Goal: Task Accomplishment & Management: Complete application form

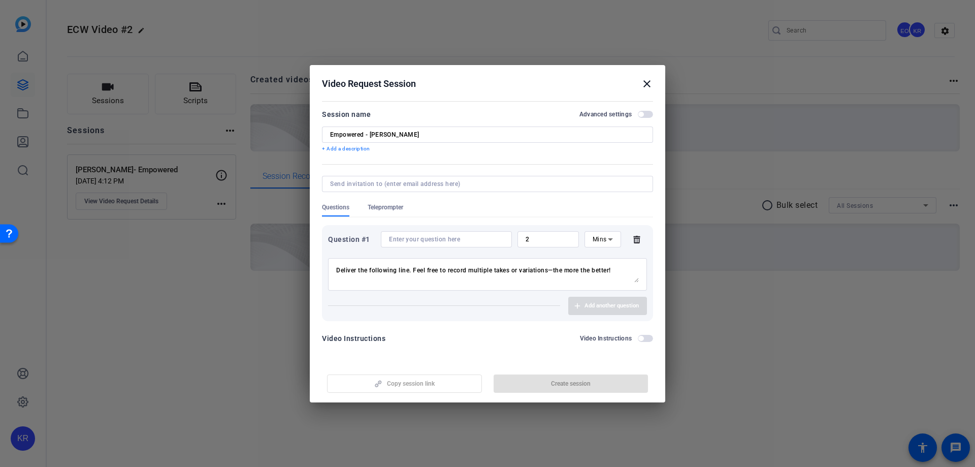
click at [625, 269] on body "Accessibility Screen-Reader Guide, Feedback, and Issue Reporting | New window K…" at bounding box center [487, 233] width 975 height 467
paste textarea "I'm Empowered by our Values to inspire collaboration and achieve operational ex…"
click at [336, 266] on span at bounding box center [336, 266] width 0 height 0
click at [556, 279] on textarea "Deliver the following line. Feel free to record multiple takes or variations—th…" at bounding box center [487, 274] width 303 height 16
click at [540, 273] on textarea "Deliver the following line. Feel free to record multiple takes or variations—th…" at bounding box center [487, 274] width 303 height 16
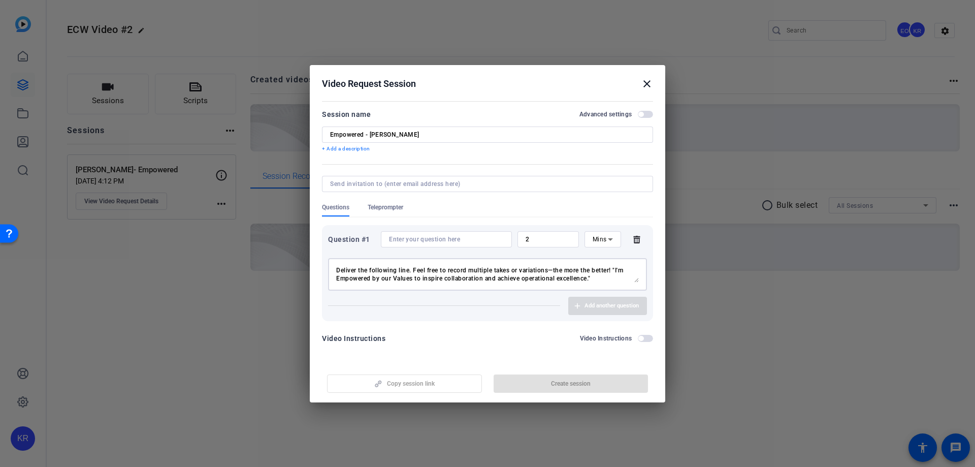
click at [608, 281] on textarea "Deliver the following line. Feel free to record multiple takes or variations—th…" at bounding box center [487, 274] width 303 height 16
click at [417, 240] on input at bounding box center [446, 239] width 115 height 8
drag, startPoint x: 616, startPoint y: 270, endPoint x: 328, endPoint y: 270, distance: 288.0
click at [0, 0] on div "Deliver the following line. Feel free to record multiple takes or variations—th…" at bounding box center [0, 0] width 0 height 0
type textarea ""I'm Empowered by our Values to inspire collaboration and achieve operational e…"
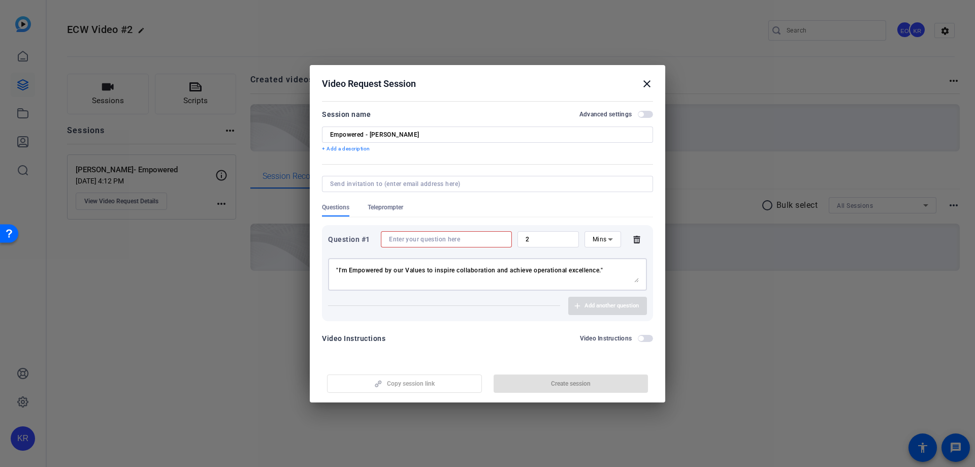
click at [420, 238] on input at bounding box center [446, 239] width 115 height 8
paste input "Deliver the following line. Feel free to record multiple takes or variations—th…"
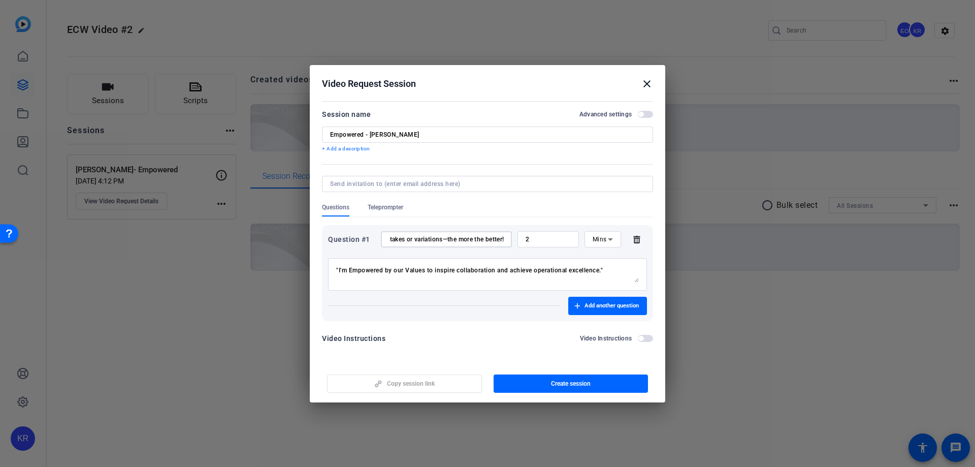
scroll to position [0, 157]
type input "Deliver the following line. Feel free to record multiple takes or variations—th…"
click at [534, 380] on span "button" at bounding box center [571, 383] width 155 height 24
click at [646, 84] on mat-icon "close" at bounding box center [647, 84] width 12 height 12
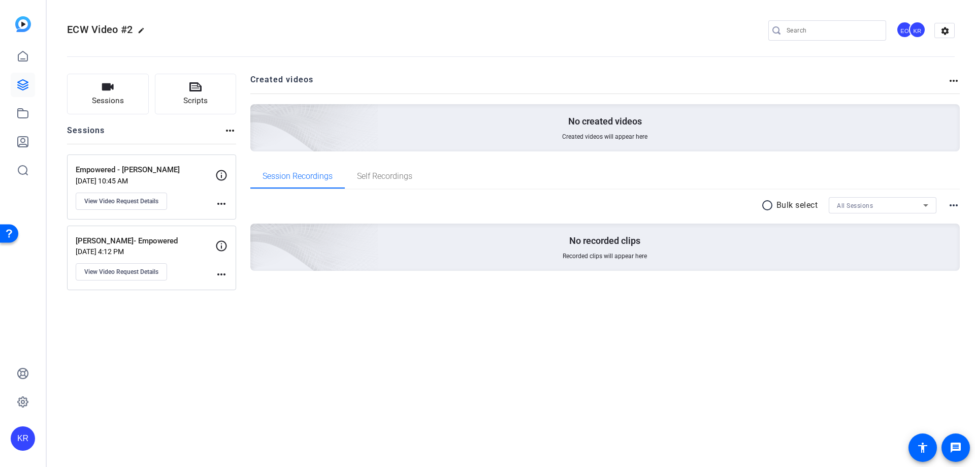
click at [171, 181] on p "[DATE] 10:45 AM" at bounding box center [146, 181] width 140 height 8
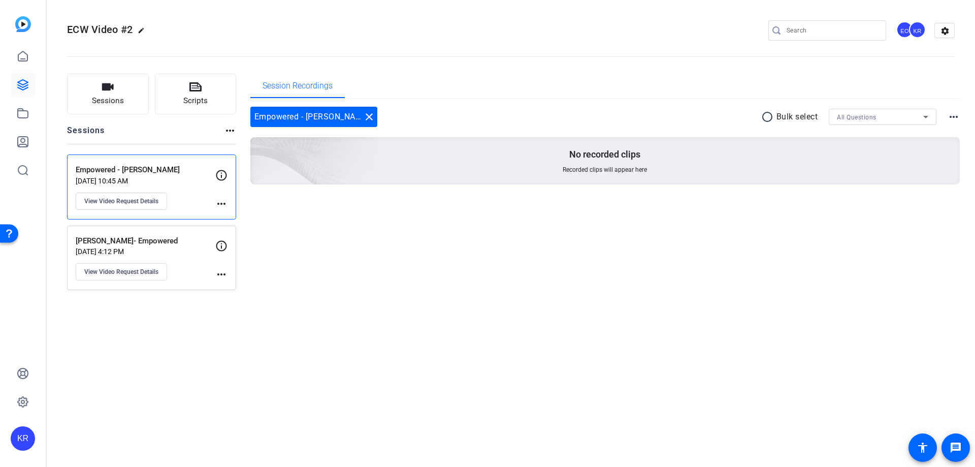
click at [221, 203] on mat-icon "more_horiz" at bounding box center [221, 204] width 12 height 12
click at [221, 203] on div at bounding box center [487, 233] width 975 height 467
click at [168, 202] on div "Empowered - [PERSON_NAME] [DATE] 10:45 AM View Video Request Details" at bounding box center [146, 187] width 140 height 46
click at [159, 202] on button "View Video Request Details" at bounding box center [121, 201] width 91 height 17
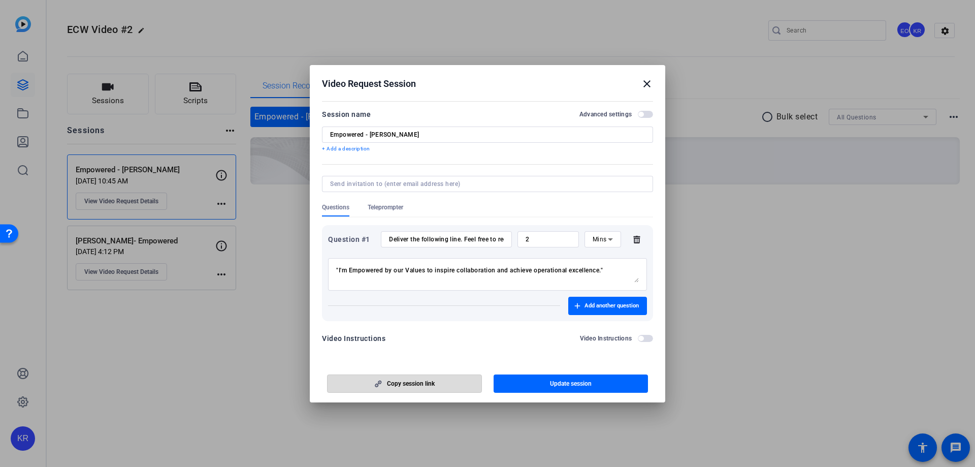
click at [433, 381] on span "Copy session link" at bounding box center [411, 383] width 48 height 8
click at [604, 274] on textarea ""I'm Empowered by our Values to inspire collaboration and achieve operational e…" at bounding box center [487, 274] width 303 height 16
drag, startPoint x: 574, startPoint y: 269, endPoint x: 339, endPoint y: 273, distance: 235.7
click at [339, 273] on textarea ""I'm Empowered by our Values to inspire collaboration and achieve operational e…" at bounding box center [487, 274] width 303 height 16
click at [697, 130] on div at bounding box center [487, 233] width 975 height 467
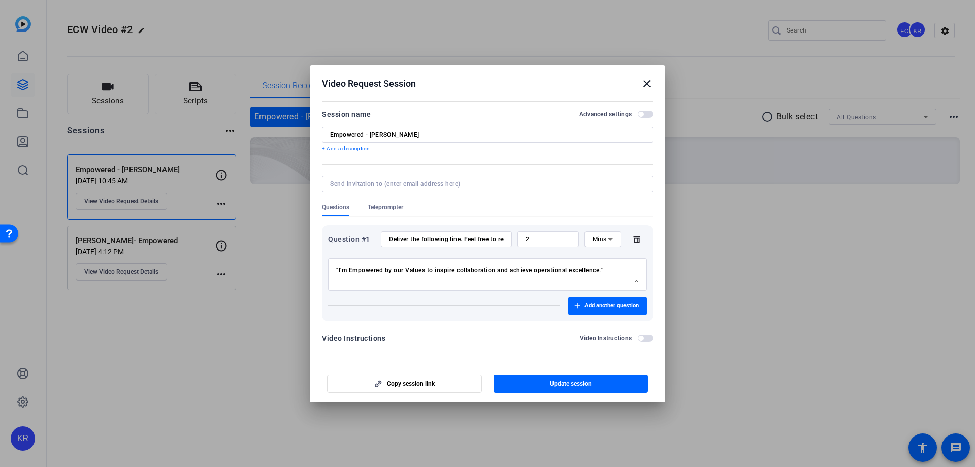
click at [644, 83] on mat-icon "close" at bounding box center [647, 84] width 12 height 12
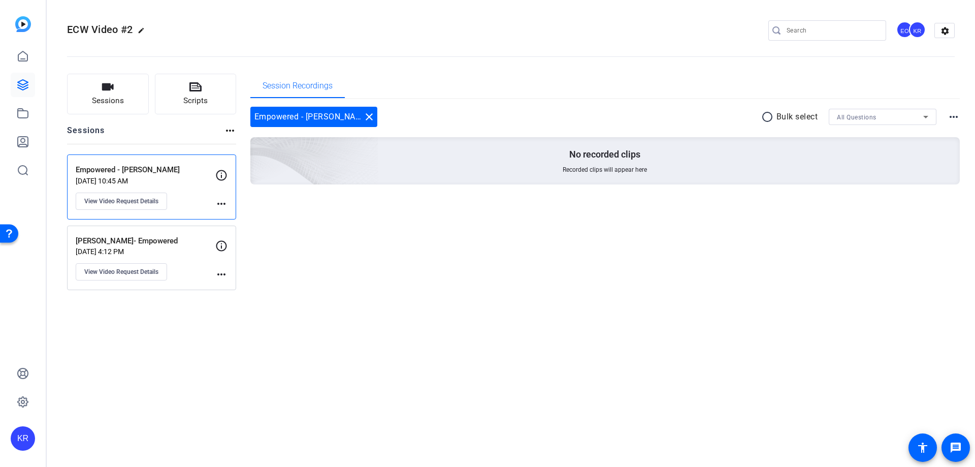
click at [468, 286] on div "Session Recordings Empowered - [PERSON_NAME] close radio_button_unchecked Bulk …" at bounding box center [605, 182] width 710 height 216
click at [193, 245] on p "[PERSON_NAME]- Empowered" at bounding box center [146, 241] width 140 height 12
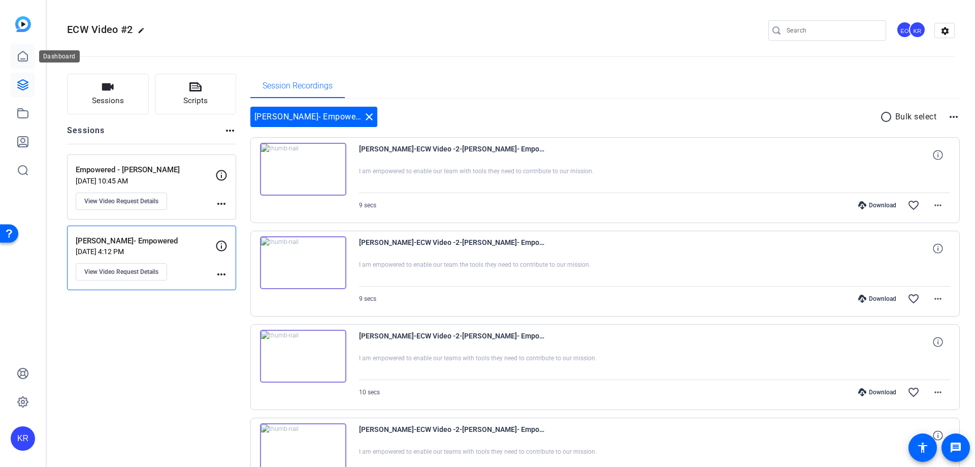
click at [14, 59] on link at bounding box center [23, 56] width 24 height 24
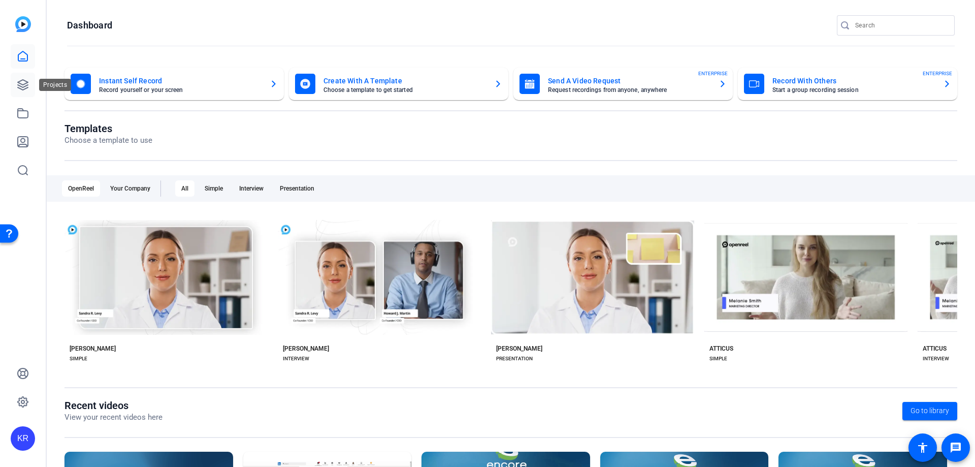
click at [18, 90] on icon at bounding box center [23, 85] width 12 height 12
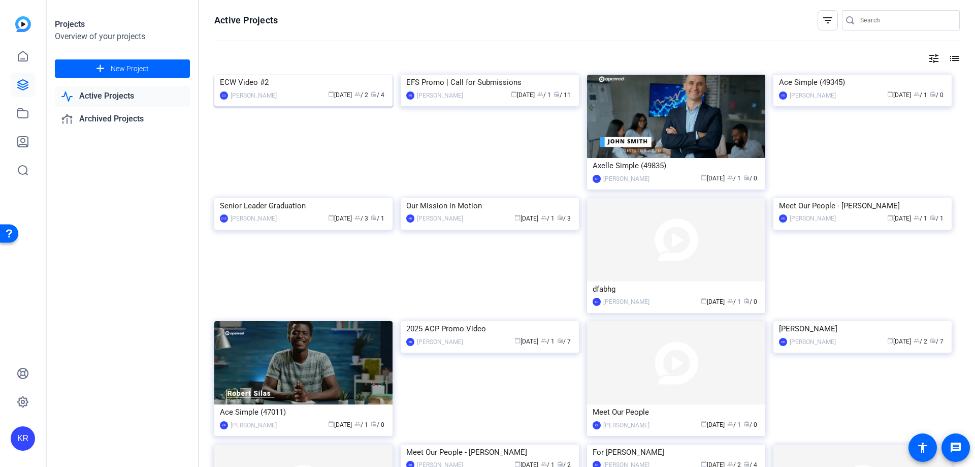
click at [297, 75] on img at bounding box center [303, 75] width 178 height 0
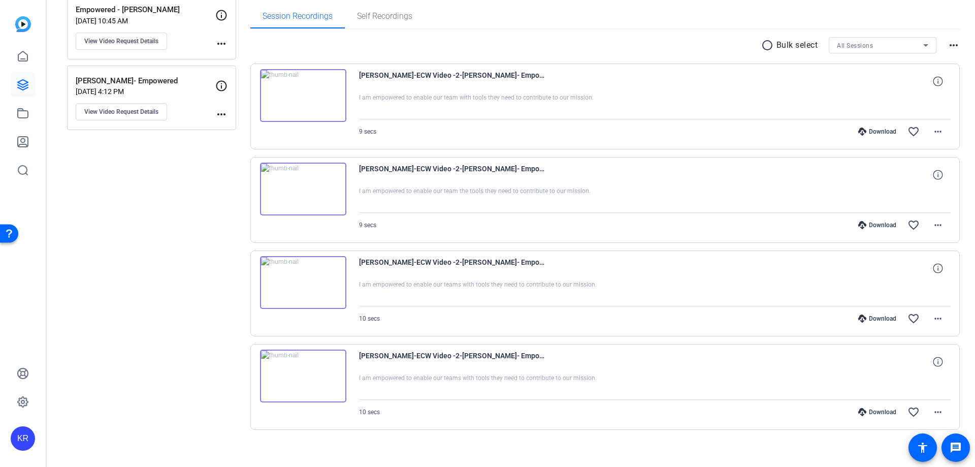
scroll to position [168, 0]
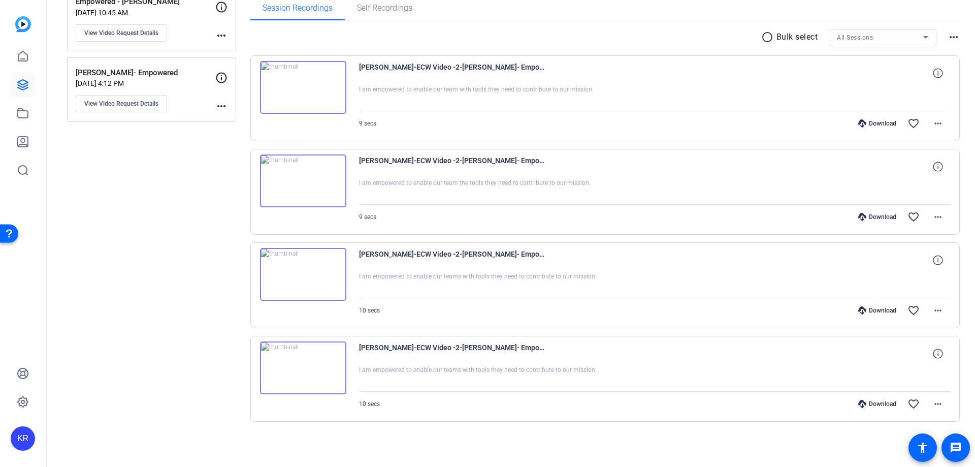
click at [324, 368] on img at bounding box center [303, 367] width 86 height 53
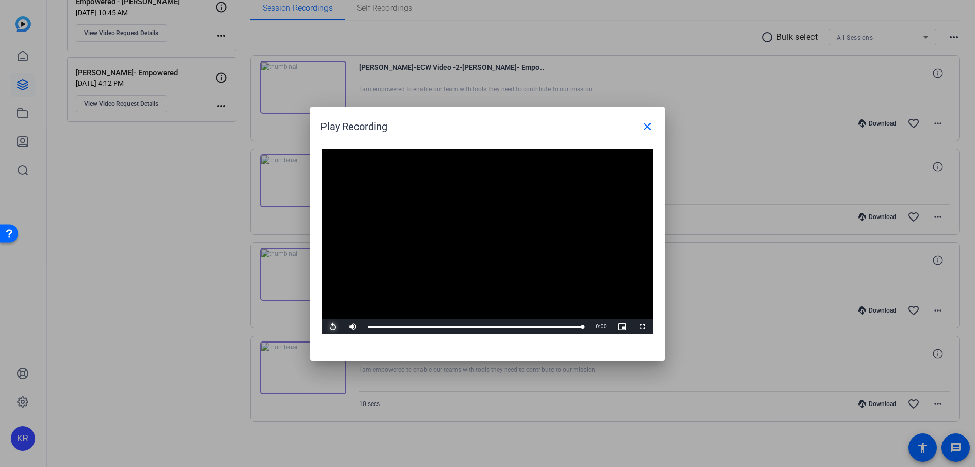
click at [334, 327] on span "Video Player" at bounding box center [333, 327] width 20 height 0
click at [704, 136] on div at bounding box center [487, 233] width 975 height 467
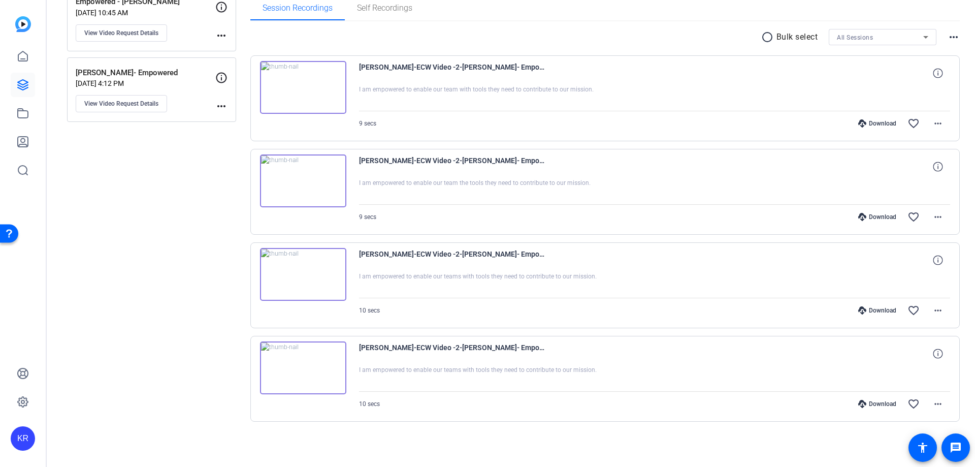
click at [296, 277] on img at bounding box center [303, 274] width 86 height 53
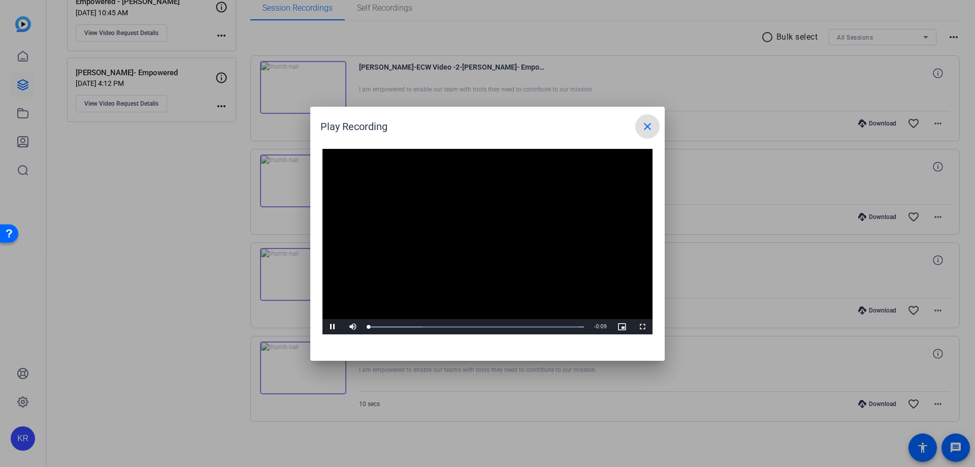
click at [467, 229] on video "Video Player" at bounding box center [488, 242] width 330 height 186
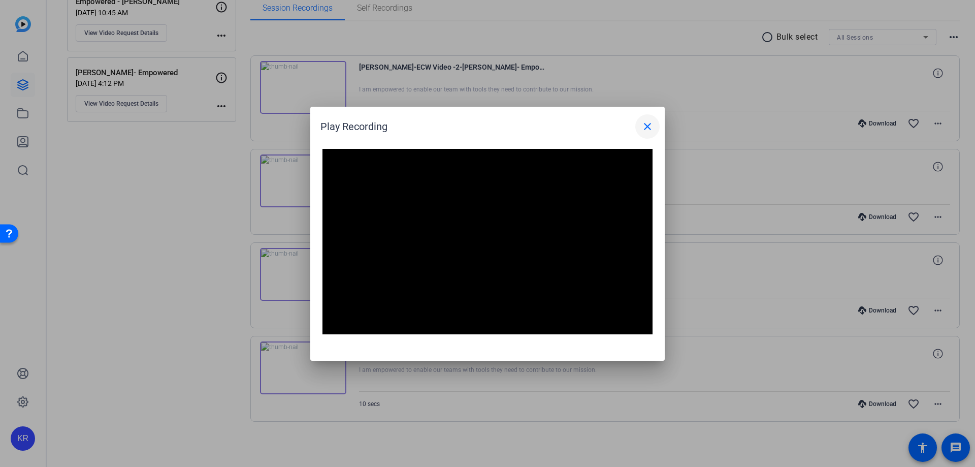
click at [647, 129] on mat-icon "close" at bounding box center [648, 126] width 12 height 12
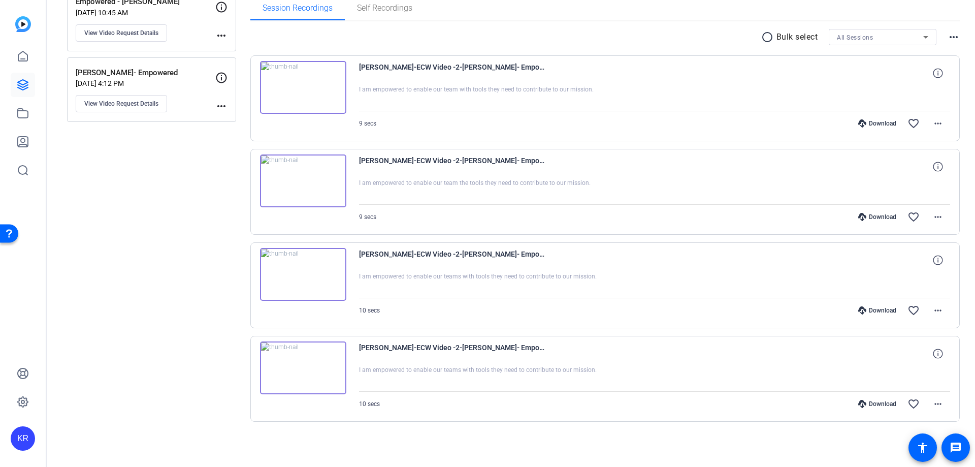
click at [306, 87] on img at bounding box center [303, 87] width 86 height 53
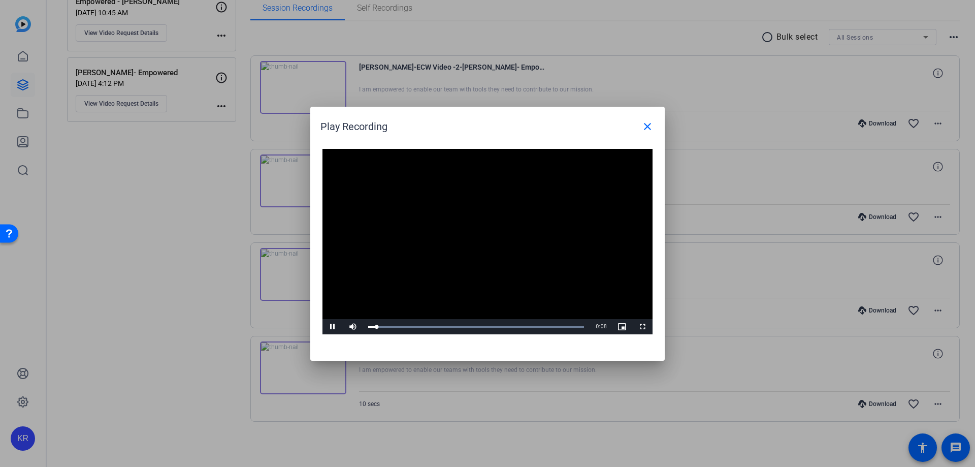
click at [486, 227] on video "Video Player" at bounding box center [488, 242] width 330 height 186
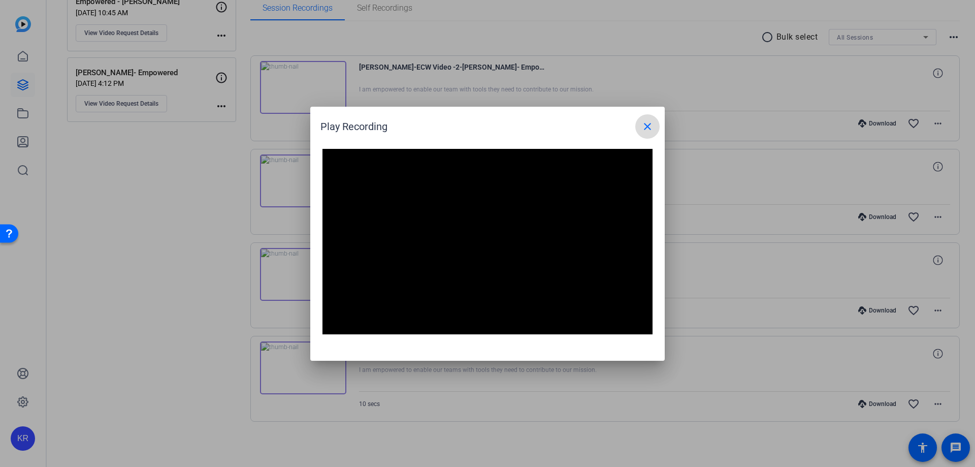
click at [656, 125] on span at bounding box center [647, 126] width 24 height 24
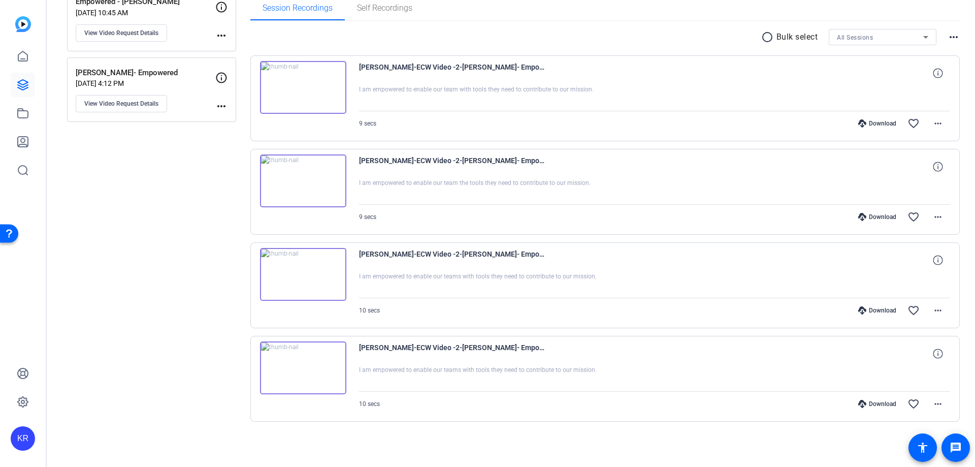
click at [302, 364] on img at bounding box center [303, 367] width 86 height 53
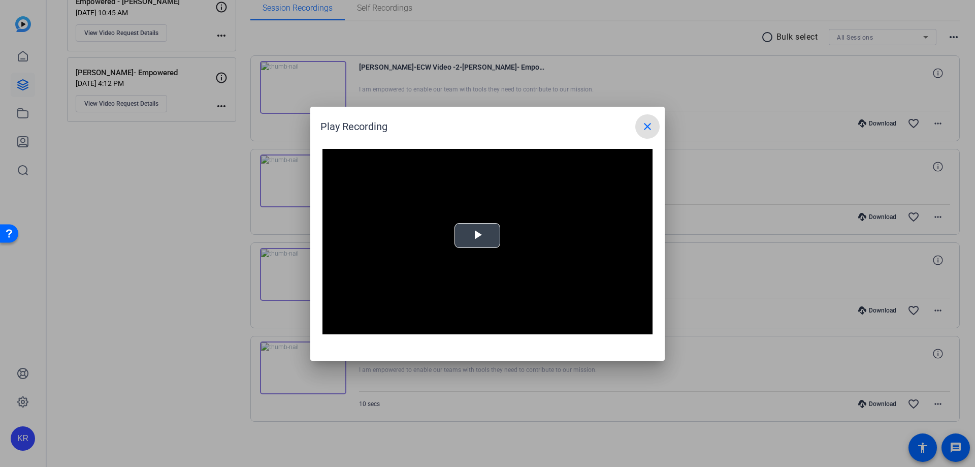
click at [477, 235] on span "Video Player" at bounding box center [477, 235] width 0 height 0
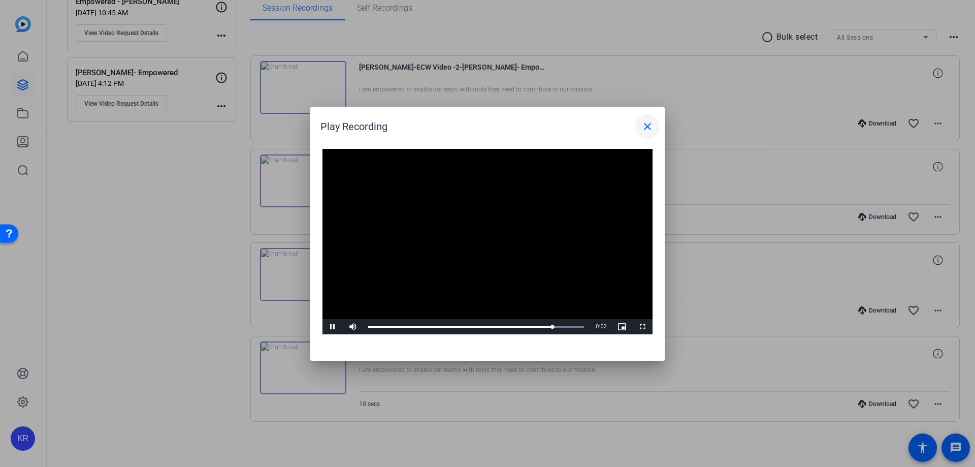
click at [649, 129] on mat-icon "close" at bounding box center [648, 126] width 12 height 12
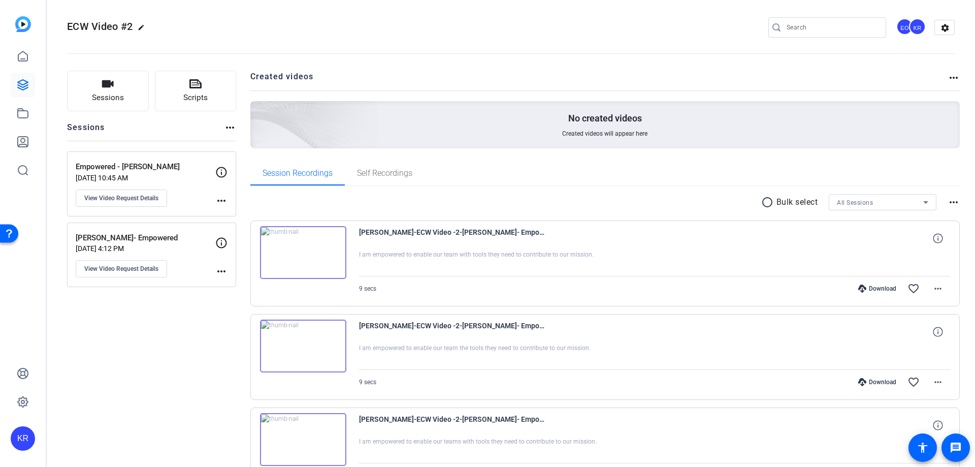
scroll to position [0, 0]
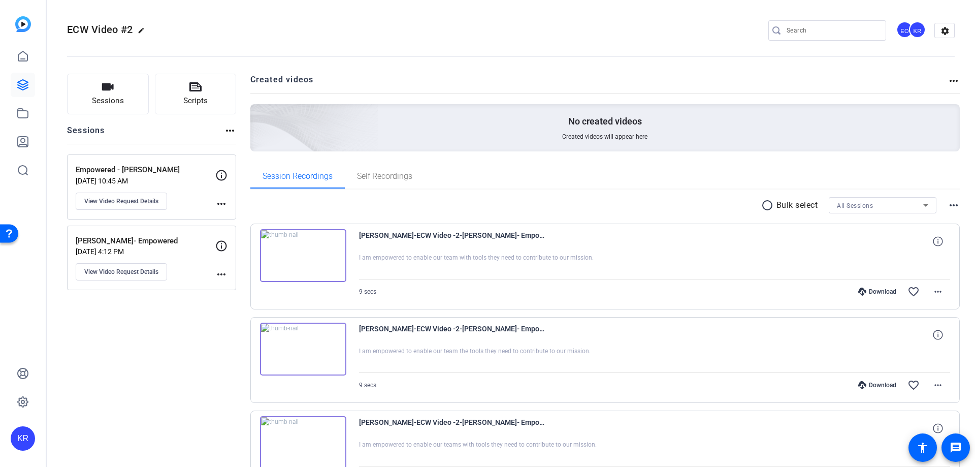
click at [143, 164] on p "Empowered - [PERSON_NAME]" at bounding box center [146, 170] width 140 height 12
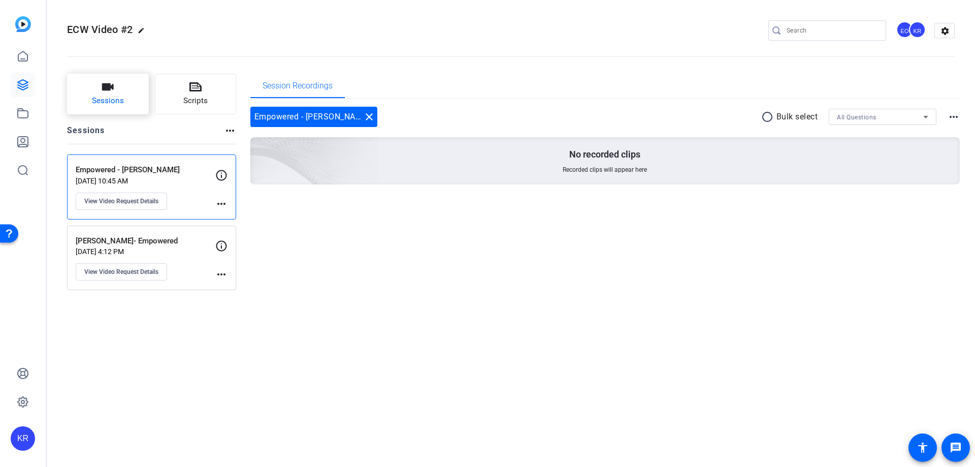
click at [98, 79] on button "Sessions" at bounding box center [108, 94] width 82 height 41
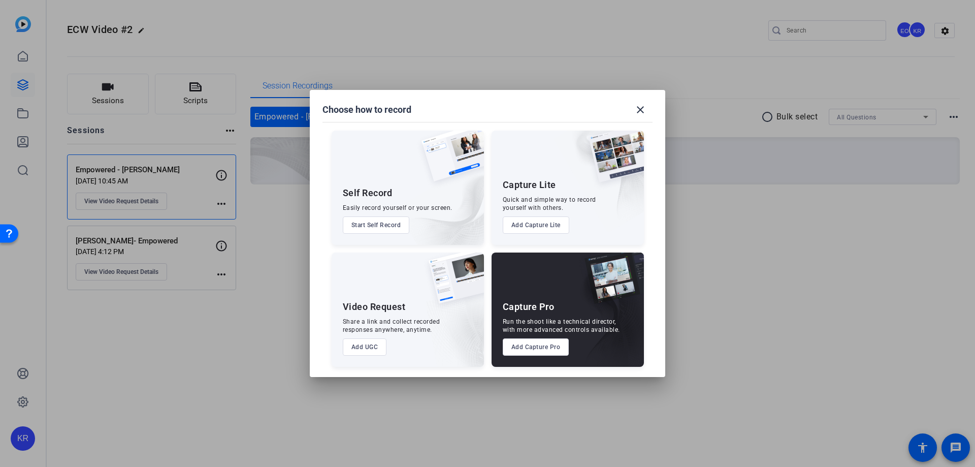
click at [369, 345] on button "Add UGC" at bounding box center [365, 346] width 44 height 17
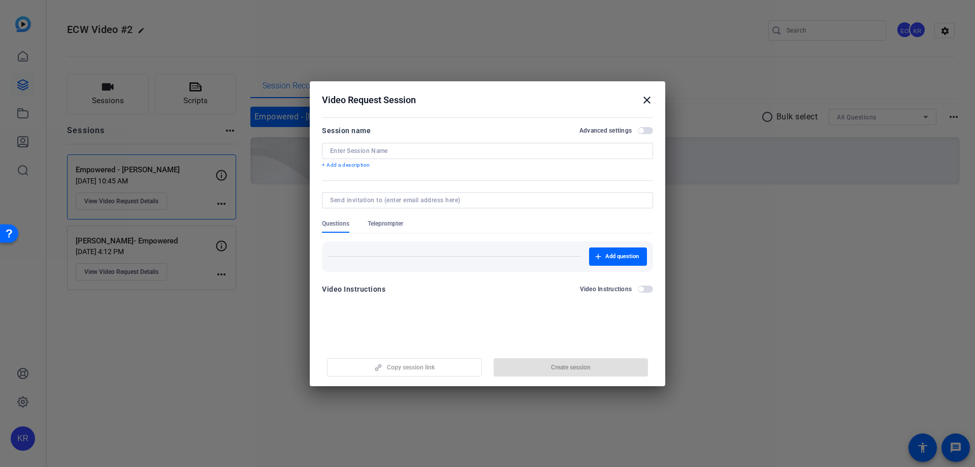
click at [428, 145] on div at bounding box center [487, 151] width 315 height 16
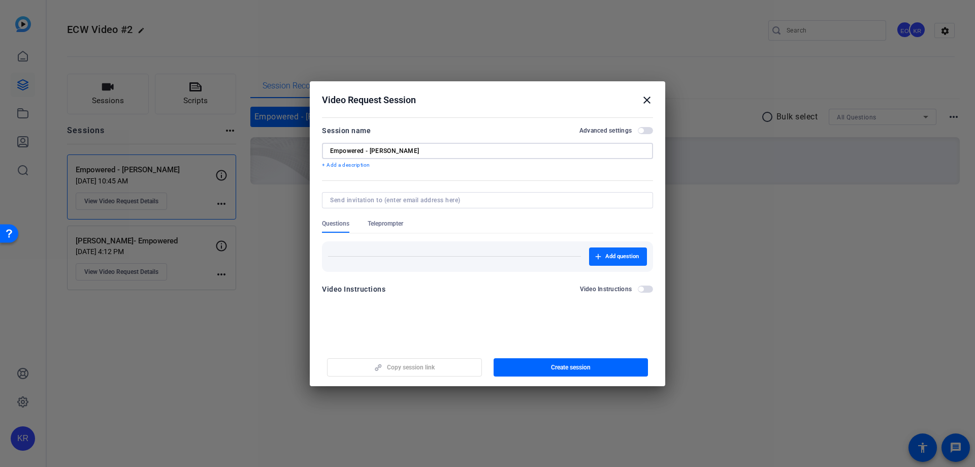
type input "Empowered - [PERSON_NAME]"
click at [612, 257] on span "Add question" at bounding box center [622, 256] width 34 height 8
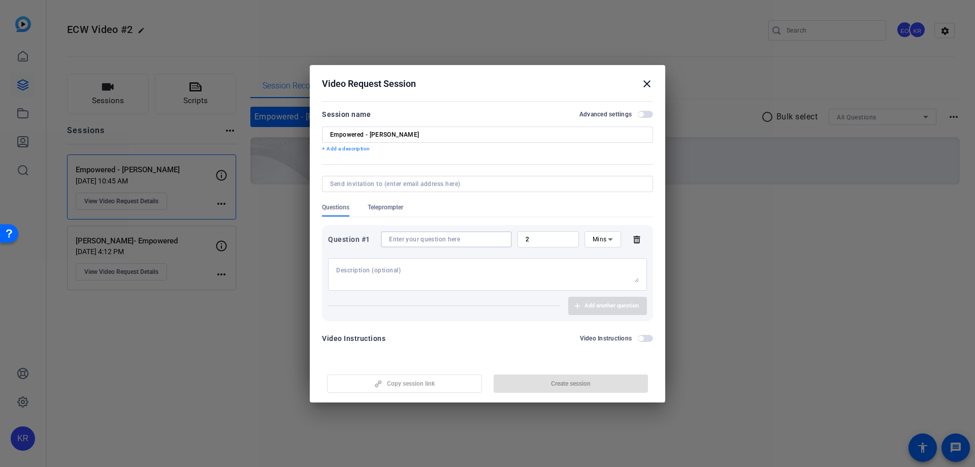
click at [454, 240] on input at bounding box center [446, 239] width 115 height 8
click at [393, 267] on textarea at bounding box center [487, 274] width 303 height 16
paste textarea "I'm Empowered by our Values to make continuous improvement part of everything w…"
click at [336, 270] on div "I'm Empowered by our Values to make continuous improvement part of everything w…" at bounding box center [487, 274] width 319 height 33
click at [337, 271] on textarea "I'm Empowered by our Values to make continuous improvement part of everything w…" at bounding box center [487, 274] width 303 height 16
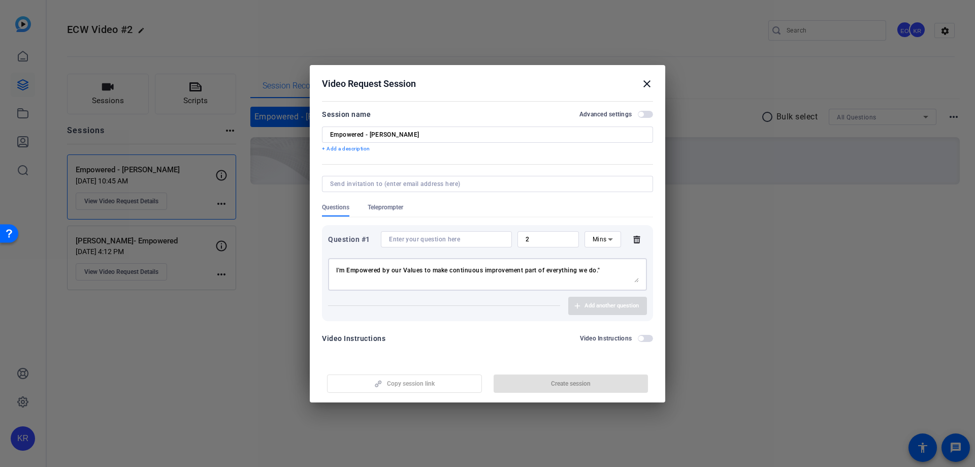
click at [336, 271] on div "I'm Empowered by our Values to make continuous improvement part of everything w…" at bounding box center [487, 274] width 319 height 33
click at [338, 269] on textarea "I'm Empowered by our Values to make continuous improvement part of everything w…" at bounding box center [487, 274] width 303 height 16
type textarea ""I'm Empowered by our Values to make continuous improvement part of everything …"
click at [497, 165] on form "Session name Advanced settings Empowered - [PERSON_NAME] + Add a description Qu…" at bounding box center [487, 229] width 331 height 242
click at [491, 239] on input at bounding box center [446, 239] width 115 height 8
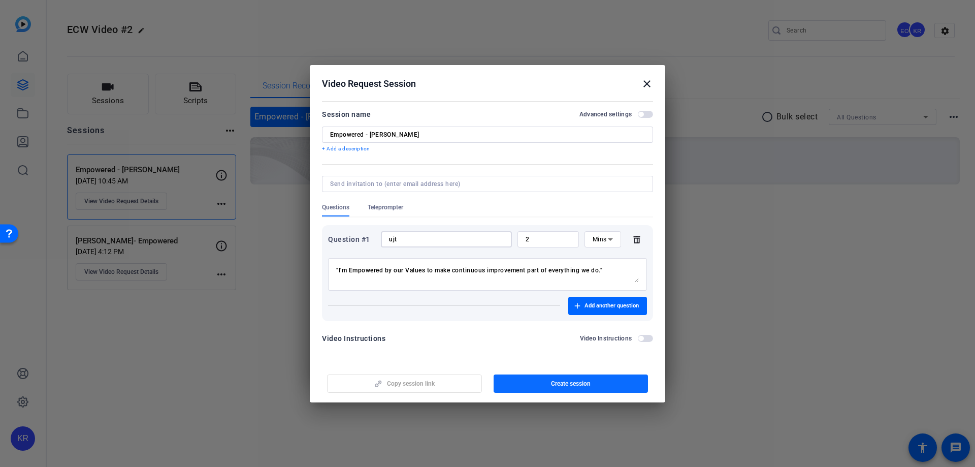
type input "ujt"
click at [581, 376] on span "button" at bounding box center [571, 383] width 155 height 24
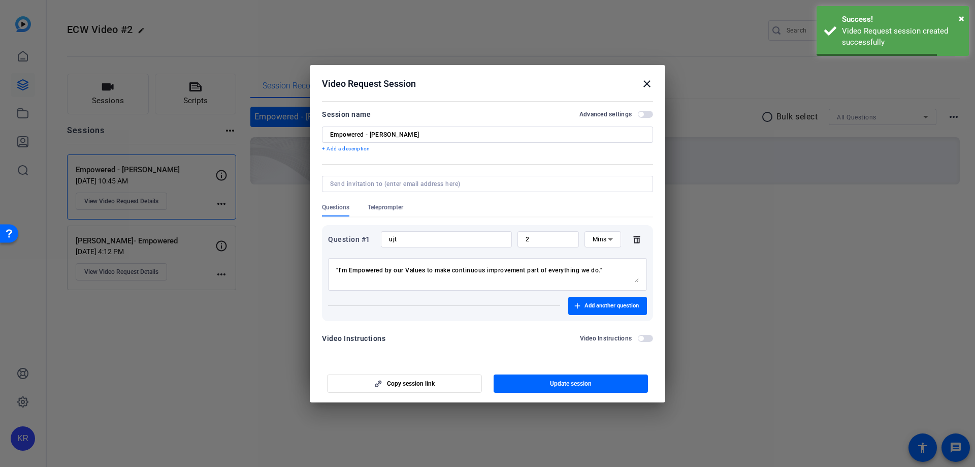
click at [703, 151] on div at bounding box center [487, 233] width 975 height 467
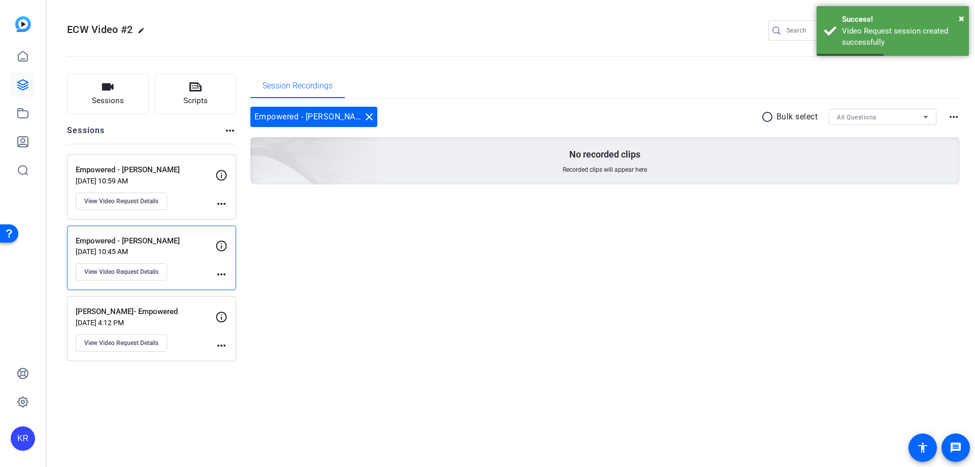
click at [180, 241] on p "Empowered - [PERSON_NAME]" at bounding box center [146, 241] width 140 height 12
click at [144, 274] on span "View Video Request Details" at bounding box center [121, 272] width 74 height 8
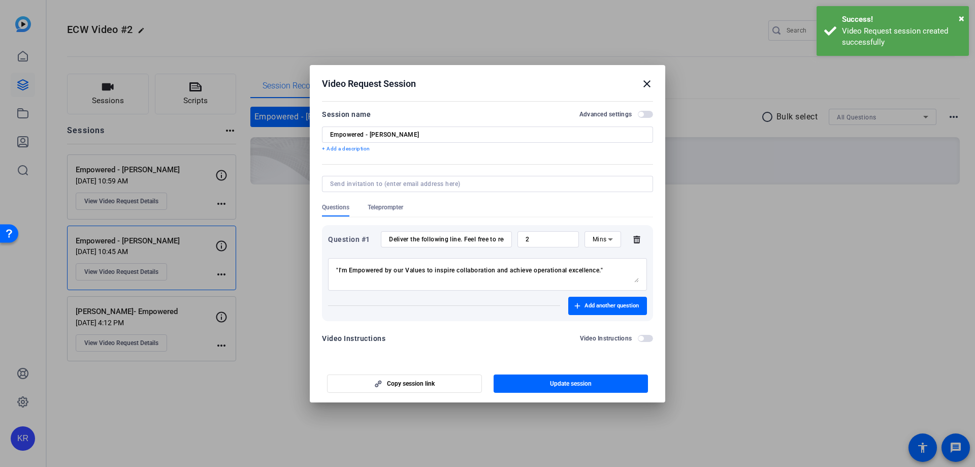
click at [476, 237] on div "Deliver the following line. Feel free to record multiple takes or variations—th…" at bounding box center [446, 239] width 115 height 16
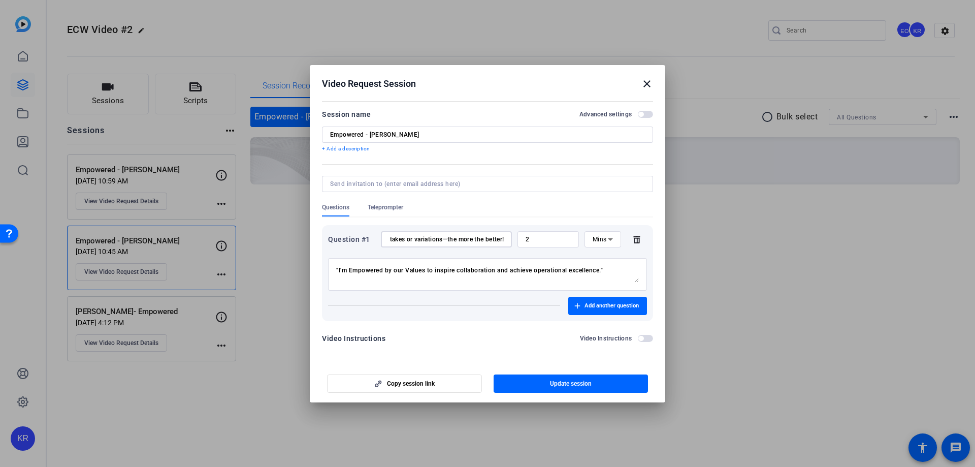
click at [647, 82] on mat-icon "close" at bounding box center [647, 84] width 12 height 12
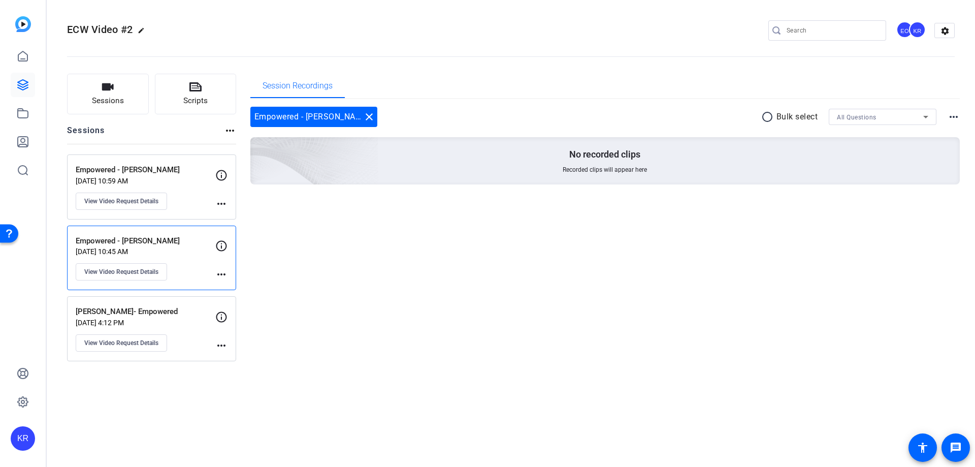
click at [151, 173] on p "Empowered - [PERSON_NAME]" at bounding box center [146, 170] width 140 height 12
click at [153, 203] on span "View Video Request Details" at bounding box center [121, 201] width 74 height 8
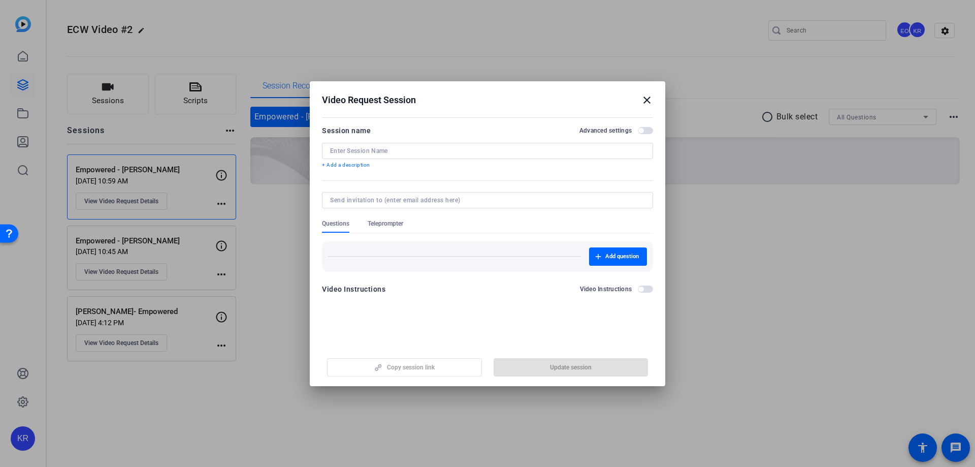
type input "Empowered - [PERSON_NAME]"
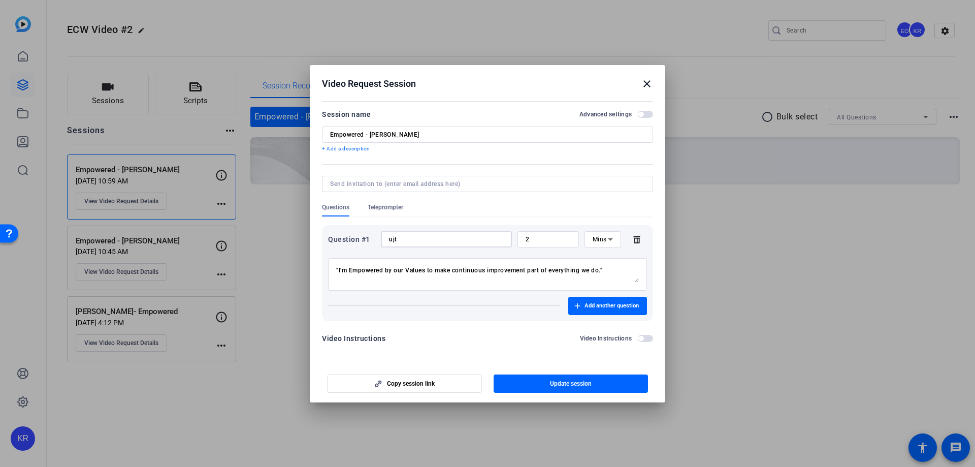
click at [472, 237] on input "ujt" at bounding box center [446, 239] width 115 height 8
paste input "Deliver the following line. Feel free to record multiple takes or variations—th…"
type input "Deliver the following line. Feel free to record multiple takes or variations—th…"
click at [552, 380] on span "Update session" at bounding box center [571, 383] width 42 height 8
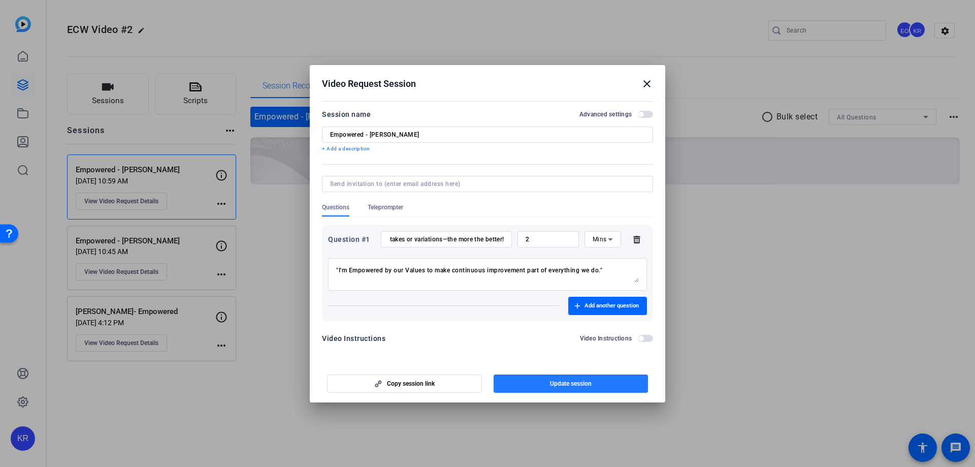
scroll to position [0, 0]
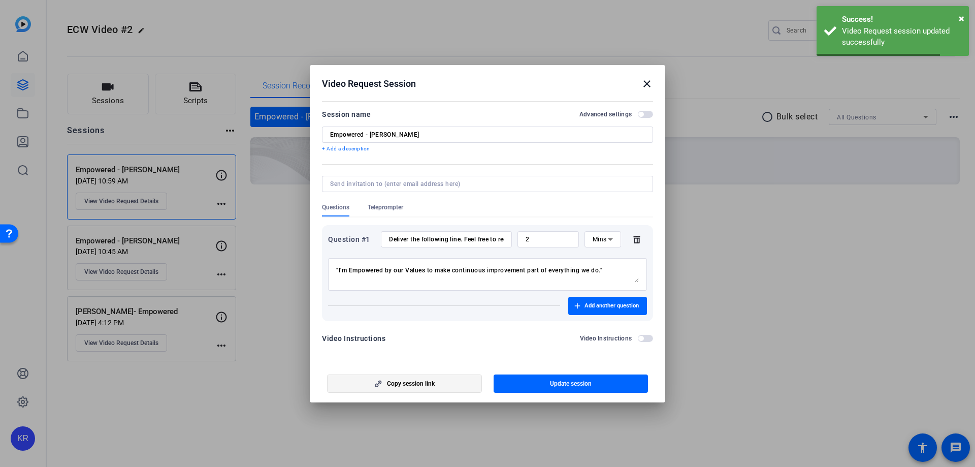
click at [455, 388] on span "button" at bounding box center [405, 383] width 154 height 24
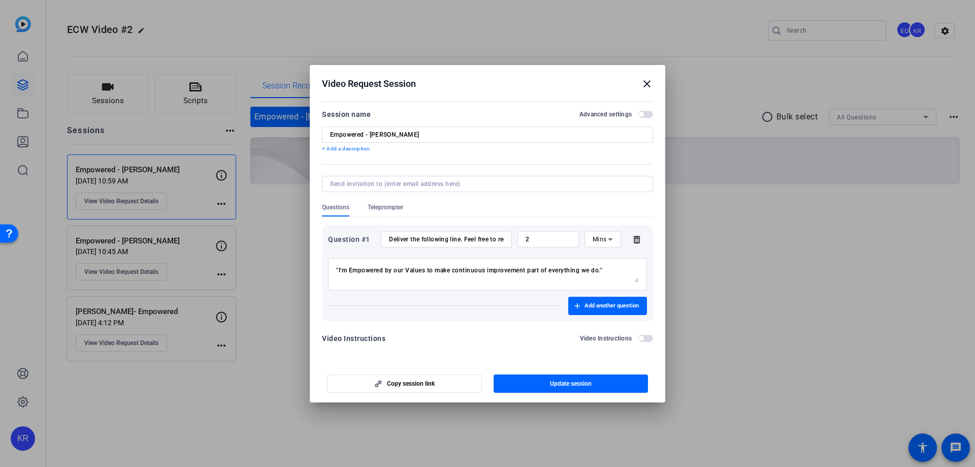
drag, startPoint x: 442, startPoint y: 274, endPoint x: 437, endPoint y: 277, distance: 5.5
click at [441, 274] on textarea ""I'm Empowered by our Values to make continuous improvement part of everything …" at bounding box center [487, 274] width 303 height 16
click at [611, 390] on span "button" at bounding box center [571, 383] width 155 height 24
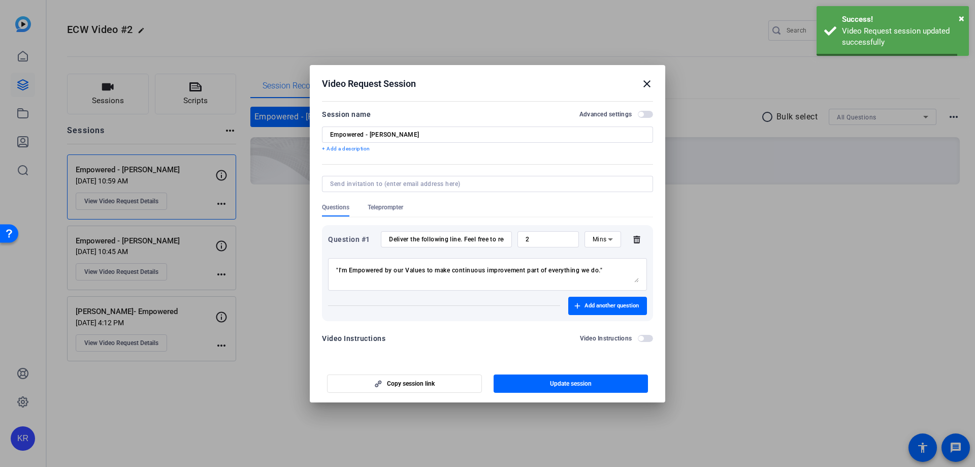
click at [753, 285] on div at bounding box center [487, 233] width 975 height 467
click at [645, 81] on mat-icon "close" at bounding box center [647, 84] width 12 height 12
